Goal: Information Seeking & Learning: Learn about a topic

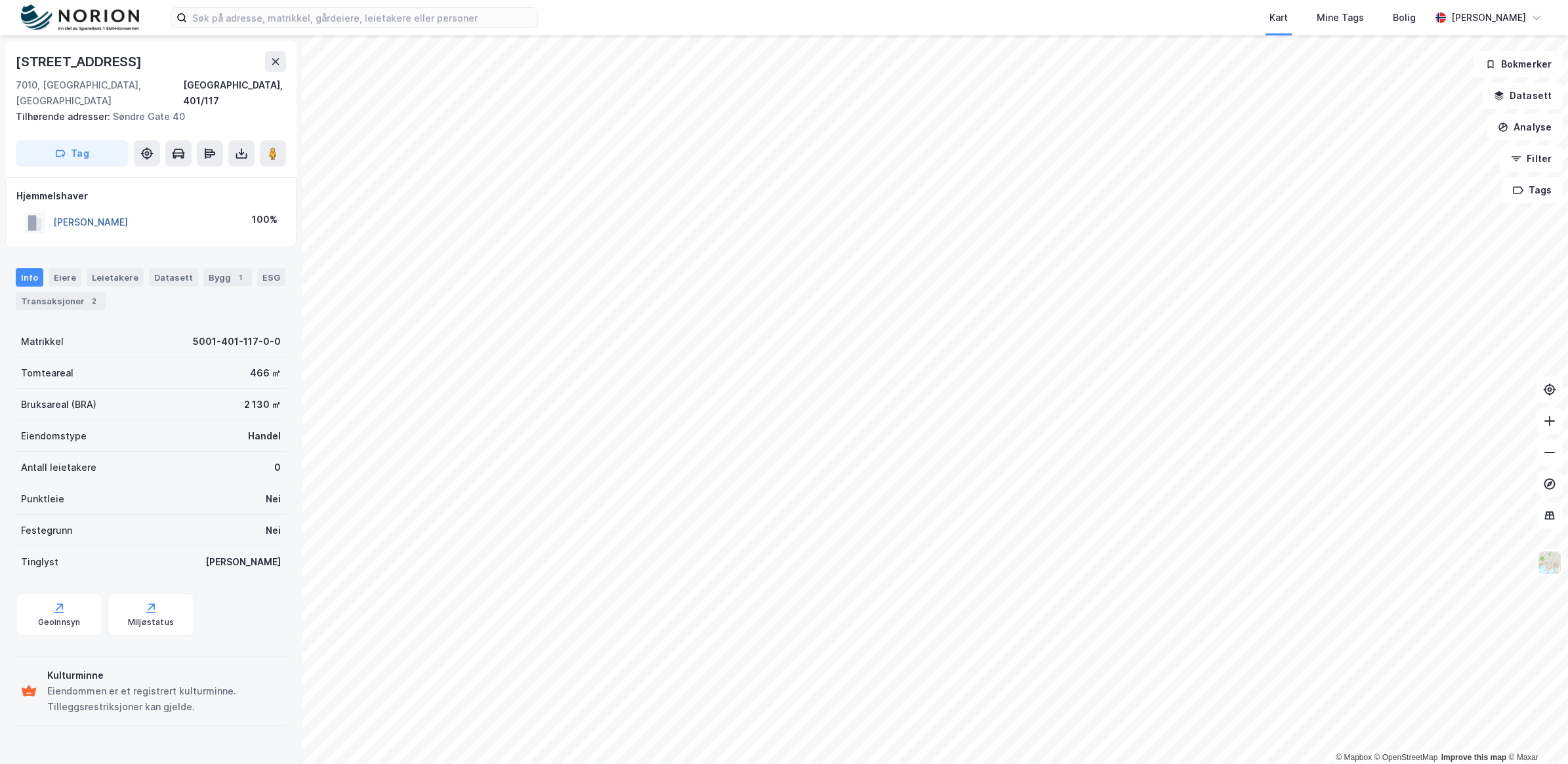
click at [0, 0] on button "[PERSON_NAME]" at bounding box center [0, 0] width 0 height 0
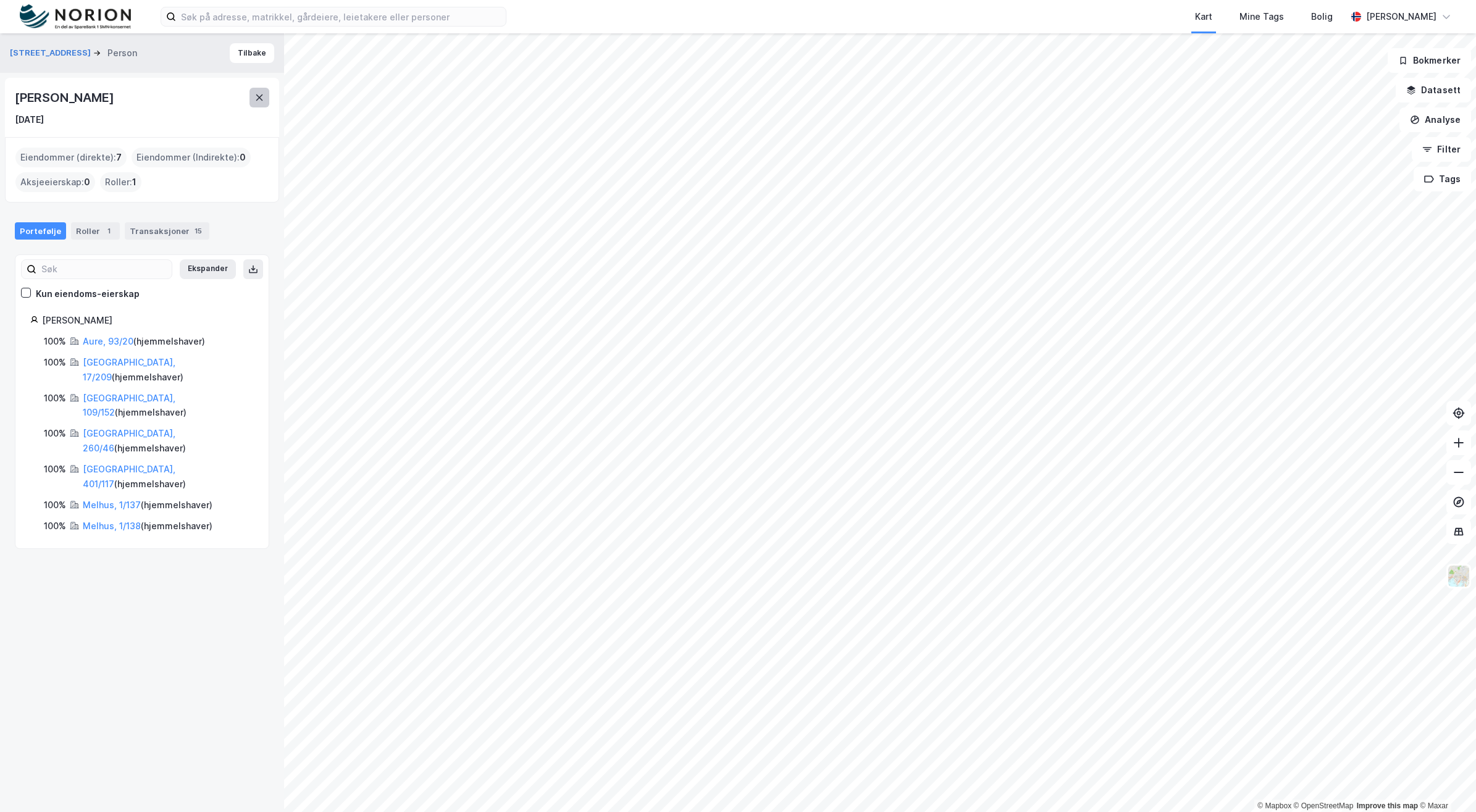
click at [255, 103] on button at bounding box center [259, 98] width 20 height 20
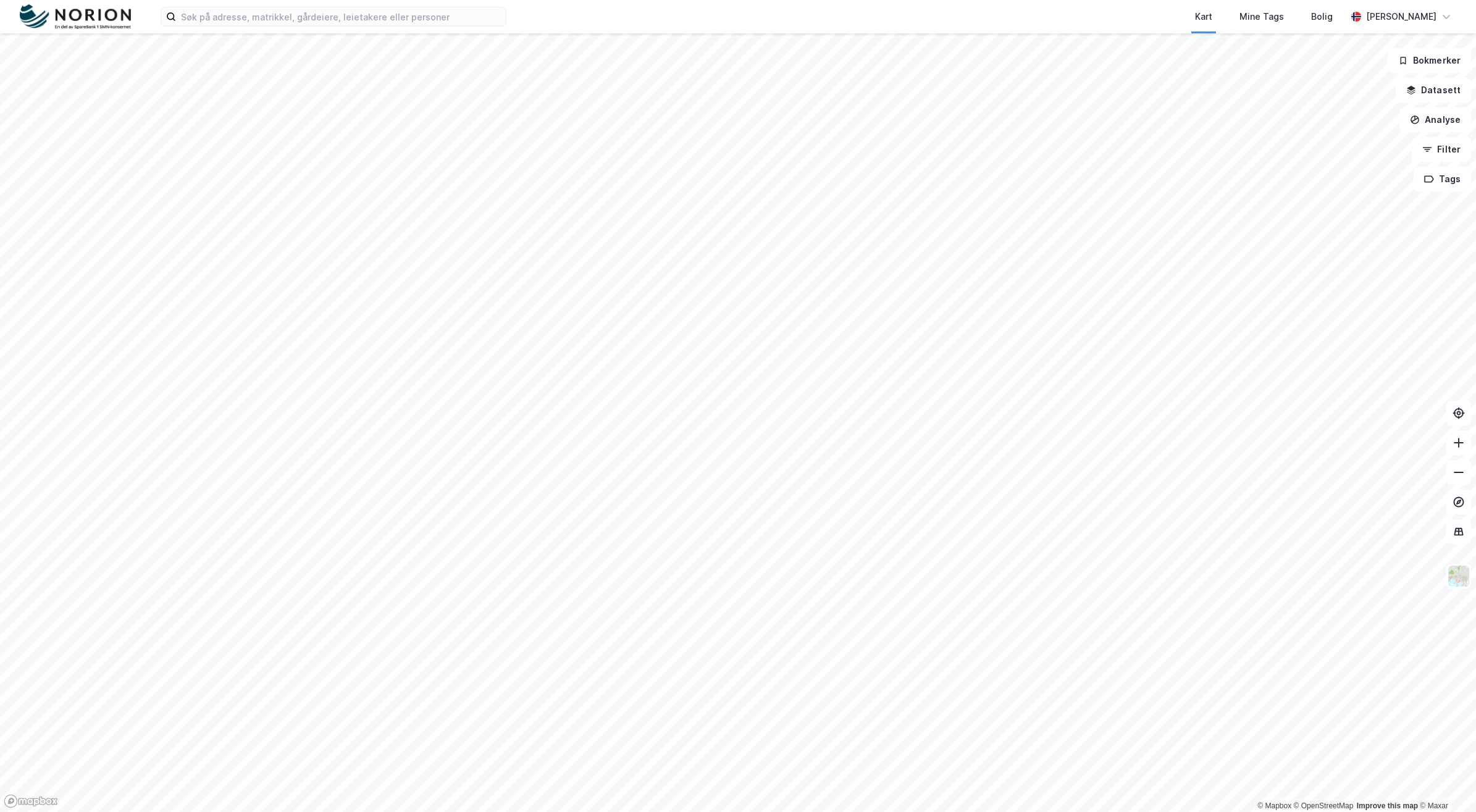
click at [604, 0] on div "Kart Mine Tags [PERSON_NAME] © Mapbox © OpenStreetMap Improve this map © Maxar …" at bounding box center [738, 406] width 1476 height 812
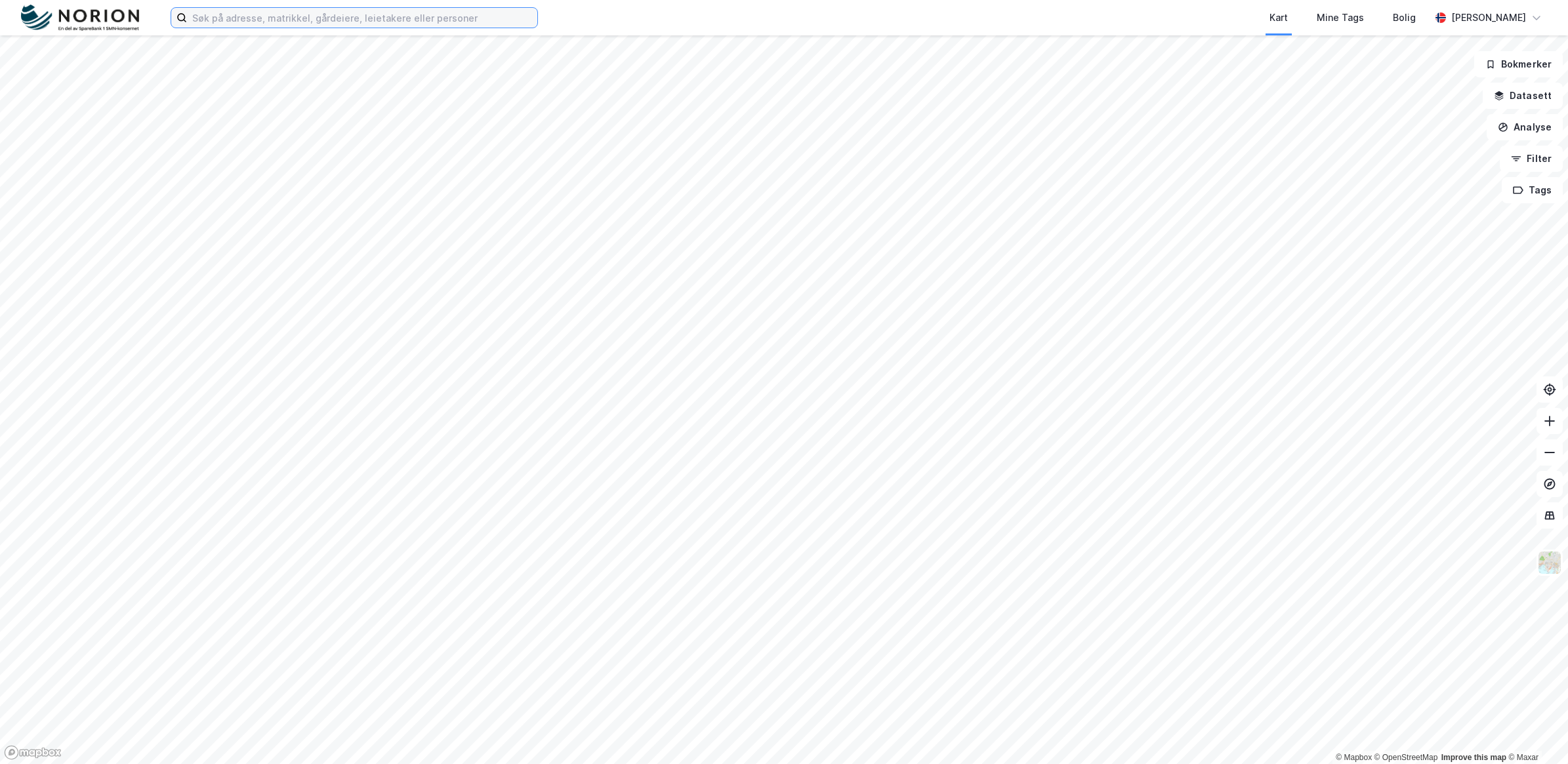
click at [246, 18] on input at bounding box center [362, 18] width 350 height 20
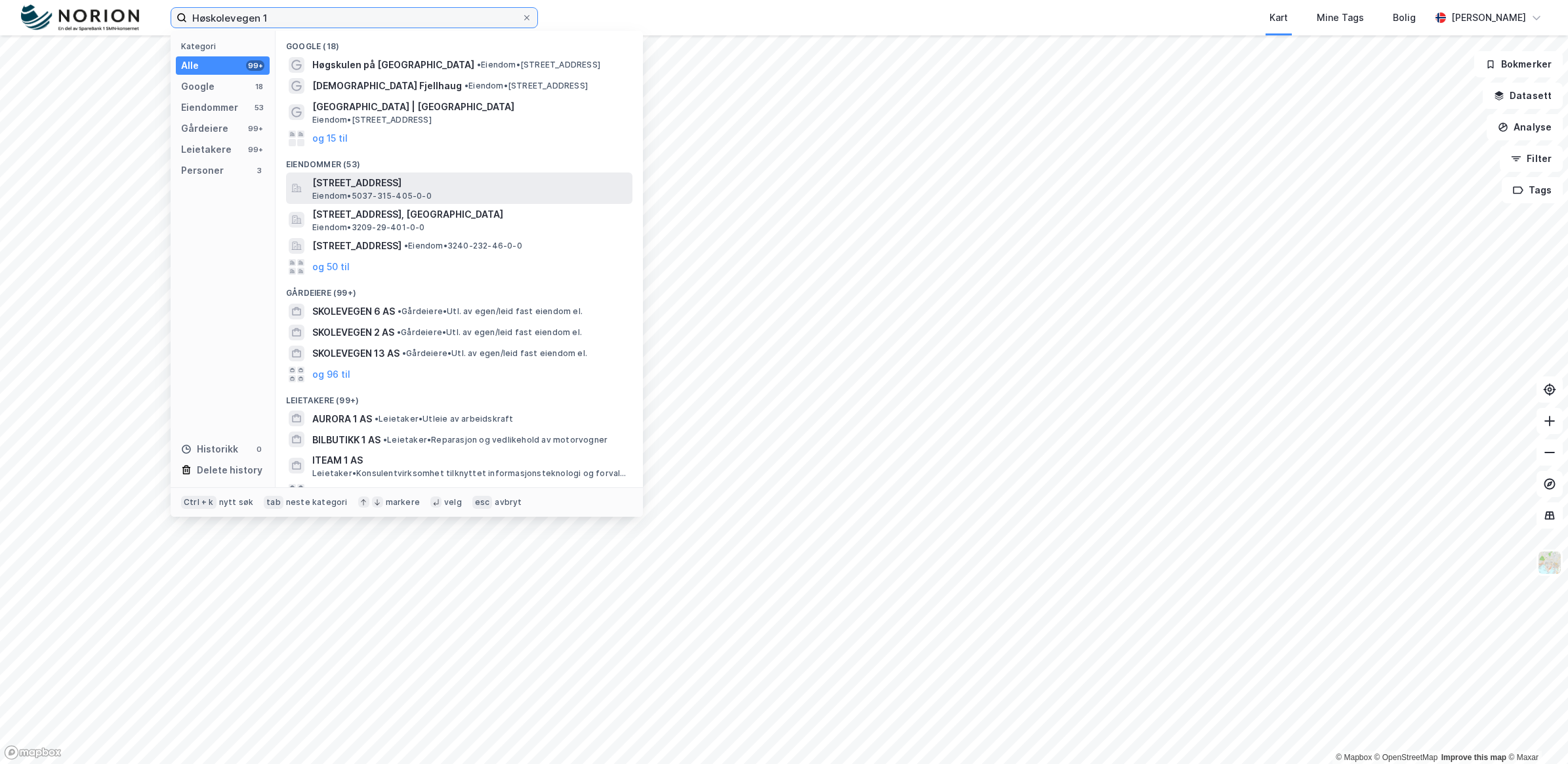
type input "Høskolevegen 1"
click at [430, 181] on span "[STREET_ADDRESS]" at bounding box center [470, 183] width 315 height 15
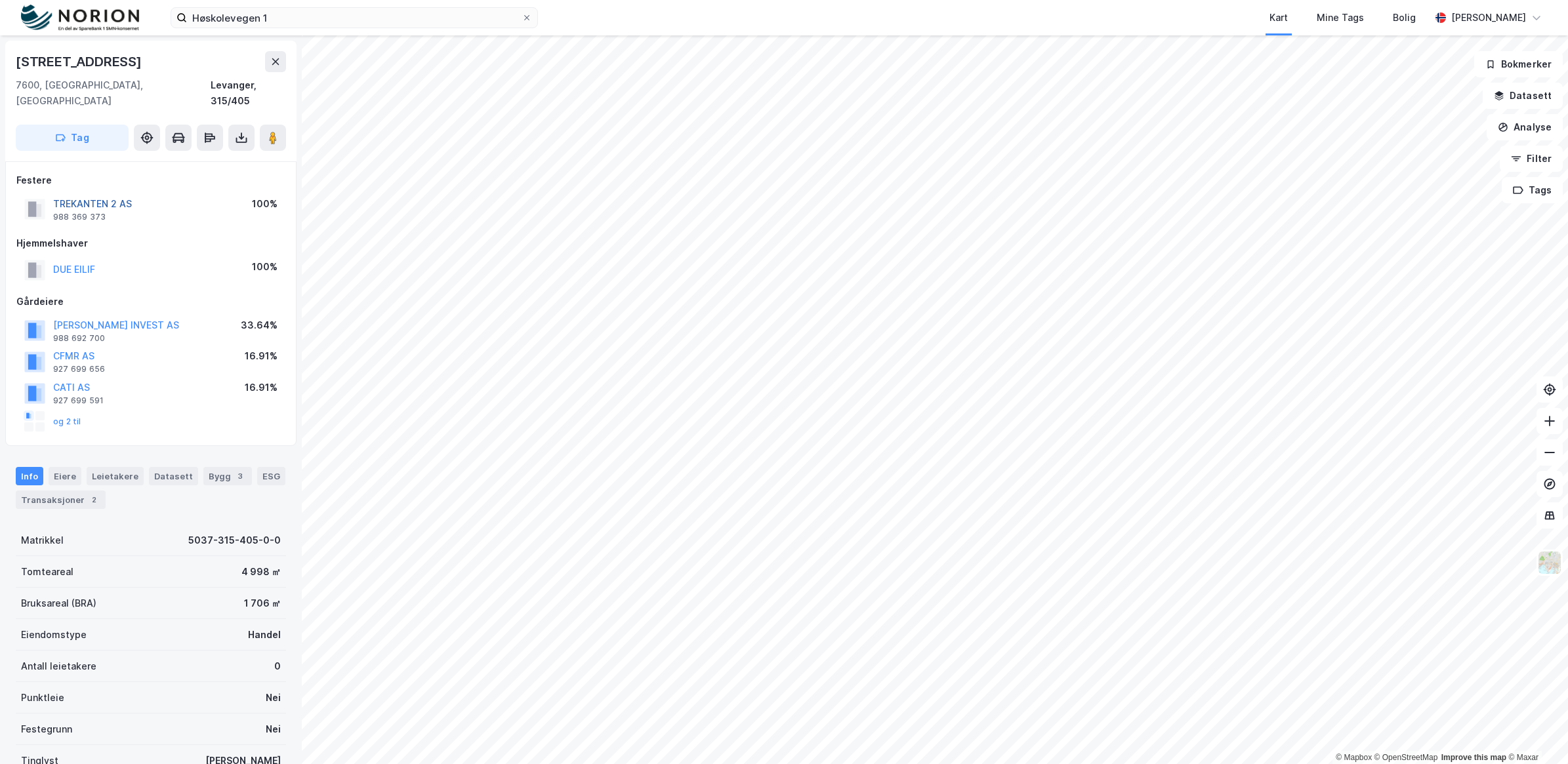
click at [0, 0] on button "TREKANTEN 2 AS" at bounding box center [0, 0] width 0 height 0
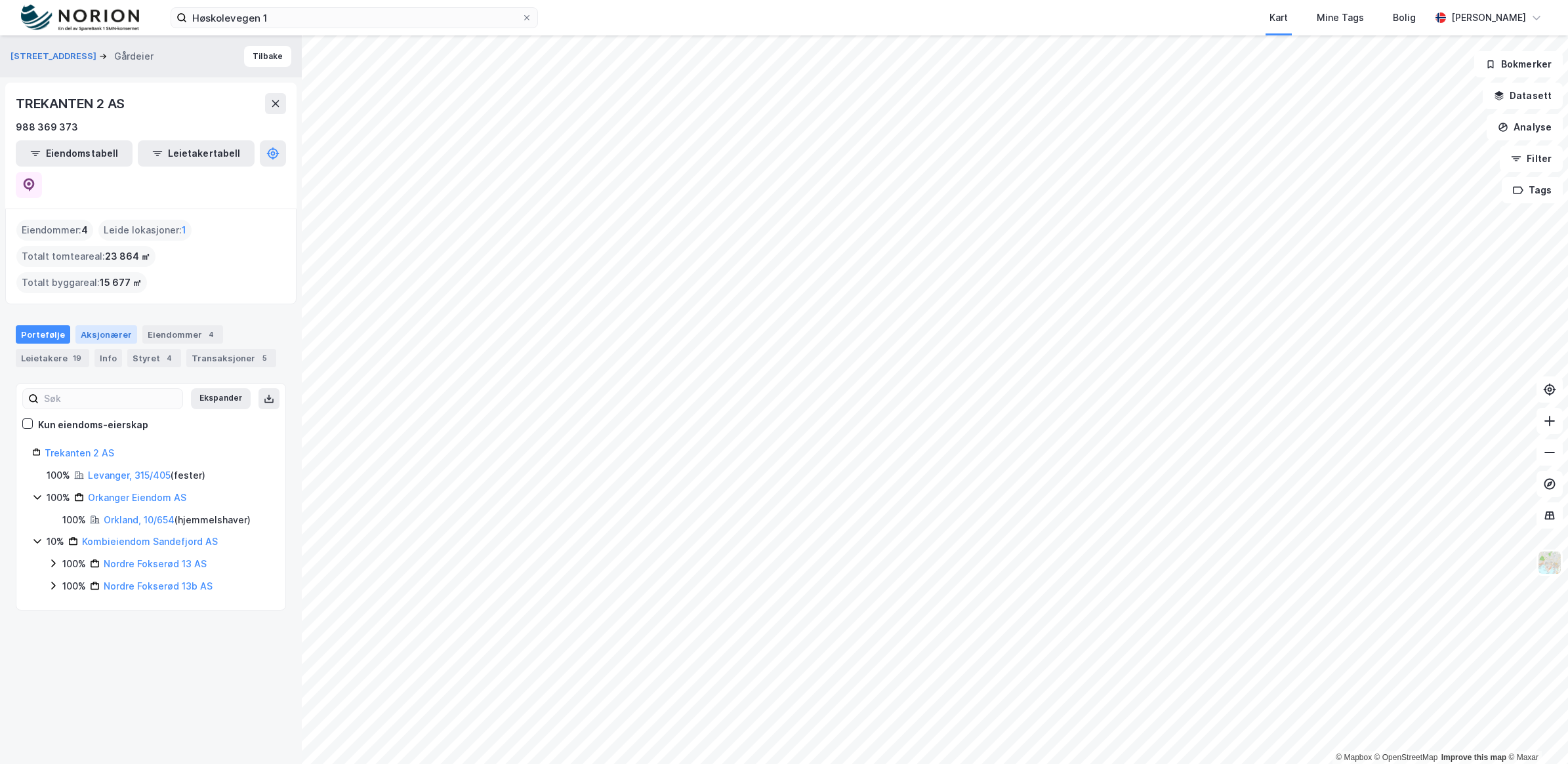
click at [105, 325] on div "Aksjonærer" at bounding box center [106, 335] width 62 height 18
